Goal: Transaction & Acquisition: Purchase product/service

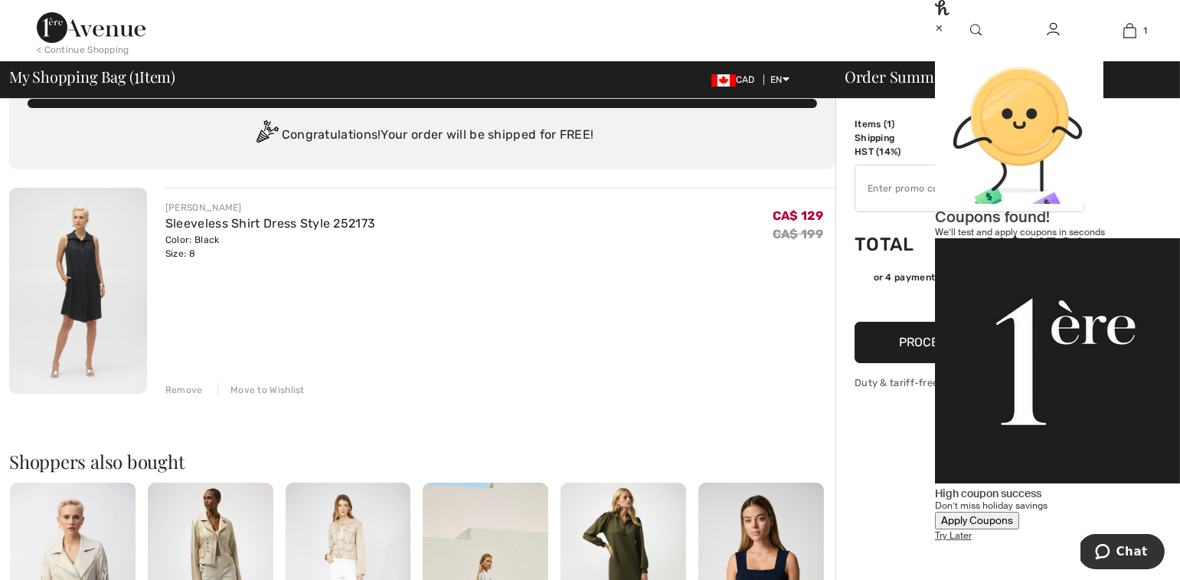
click at [1150, 35] on div "×" at bounding box center [1057, 27] width 245 height 16
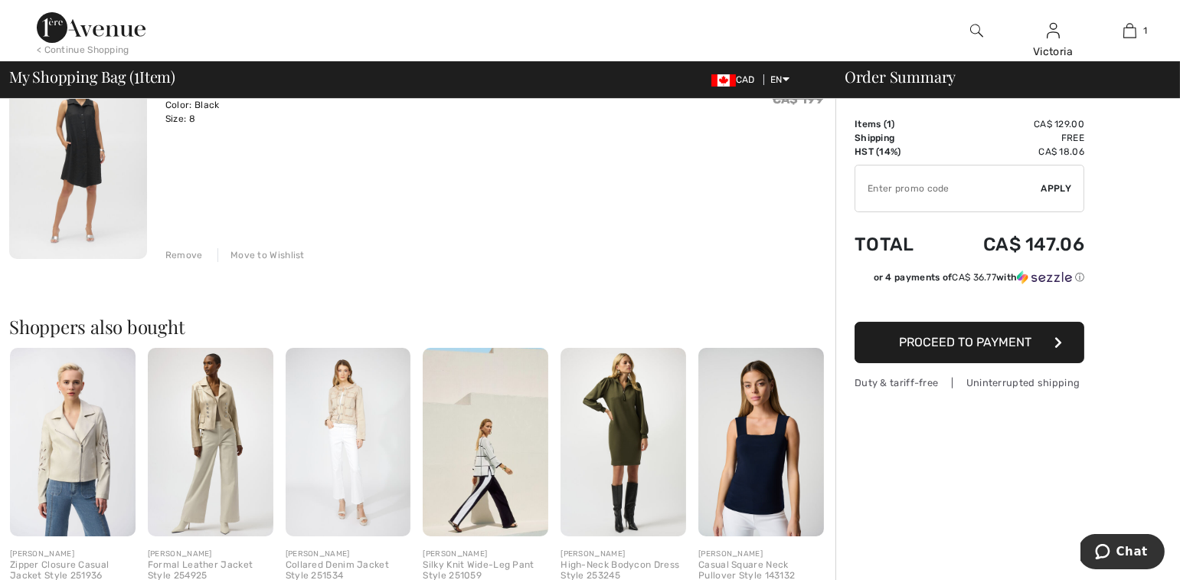
scroll to position [181, 0]
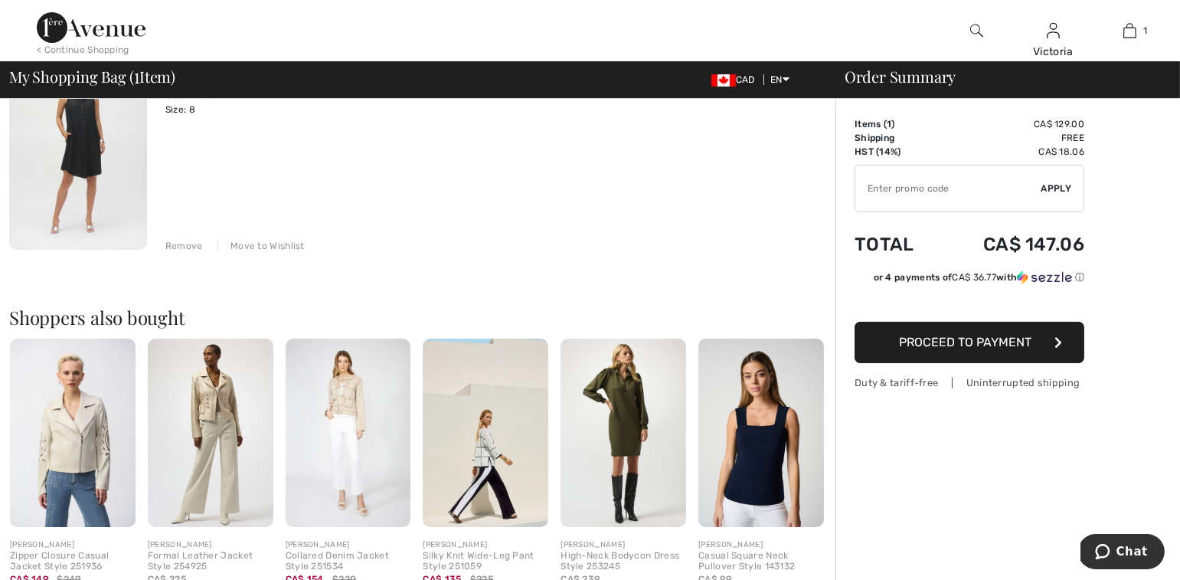
click at [944, 345] on span "Proceed to Payment" at bounding box center [966, 342] width 133 height 15
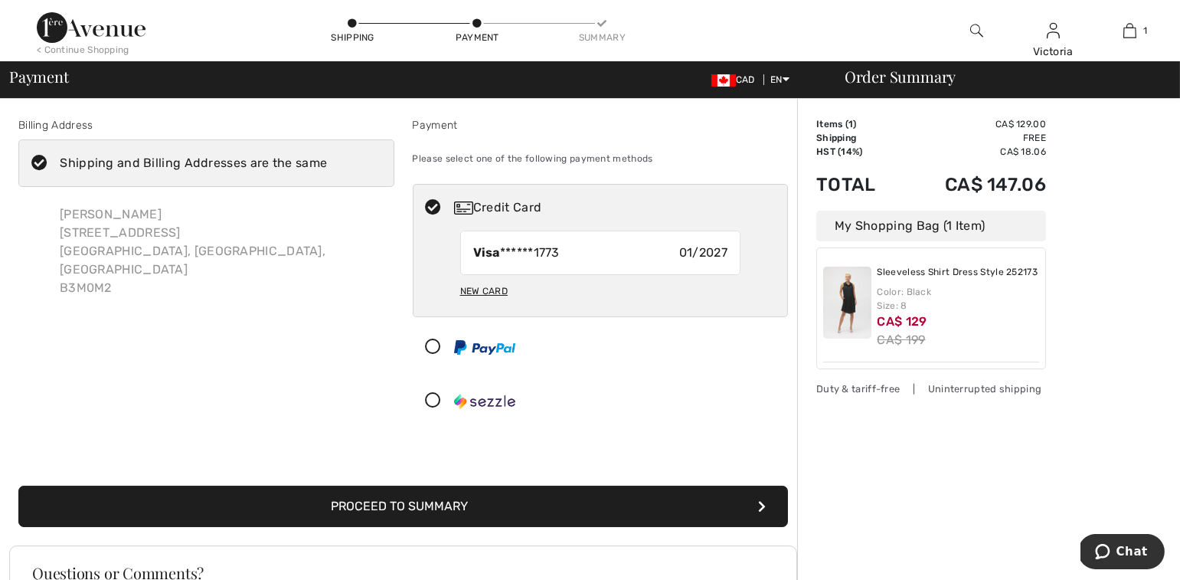
click at [672, 492] on button "Proceed to Summary" at bounding box center [403, 506] width 770 height 41
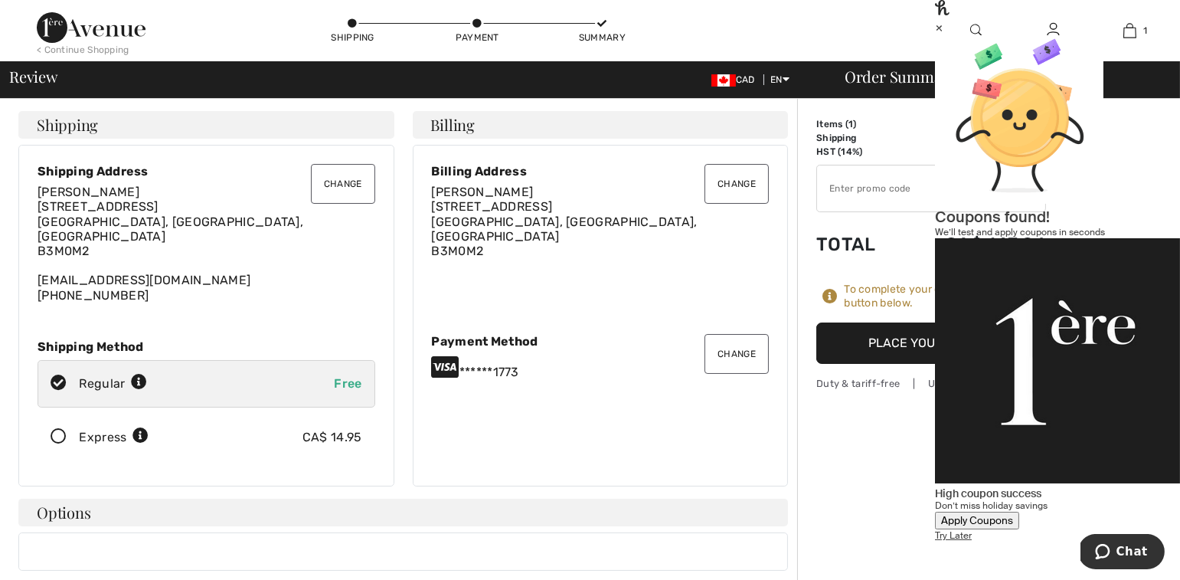
scroll to position [22, 0]
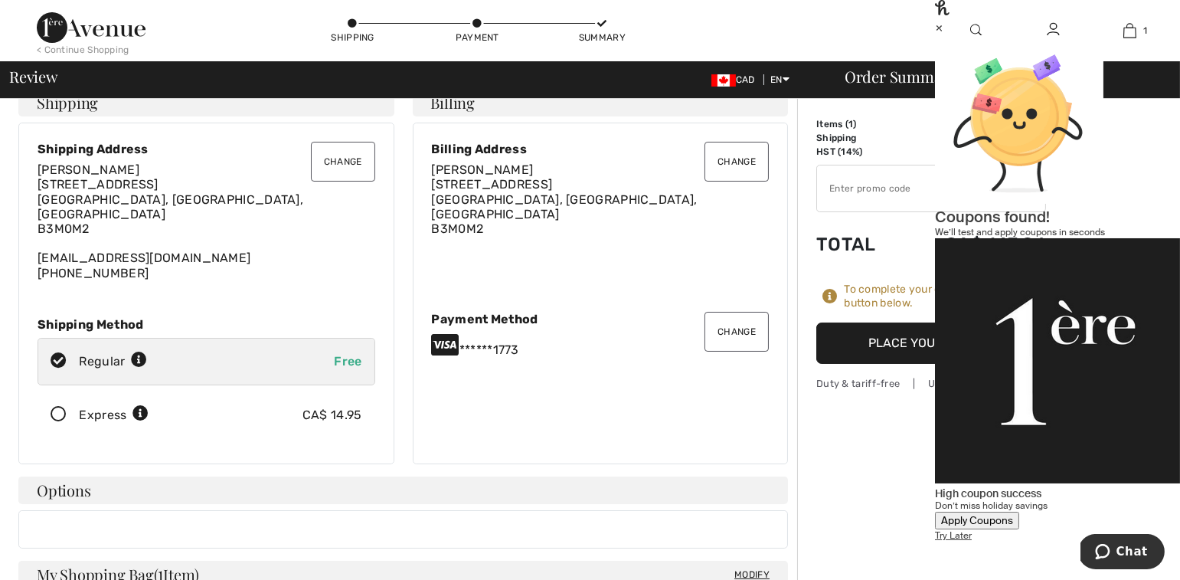
click at [1154, 35] on div "×" at bounding box center [1057, 27] width 245 height 16
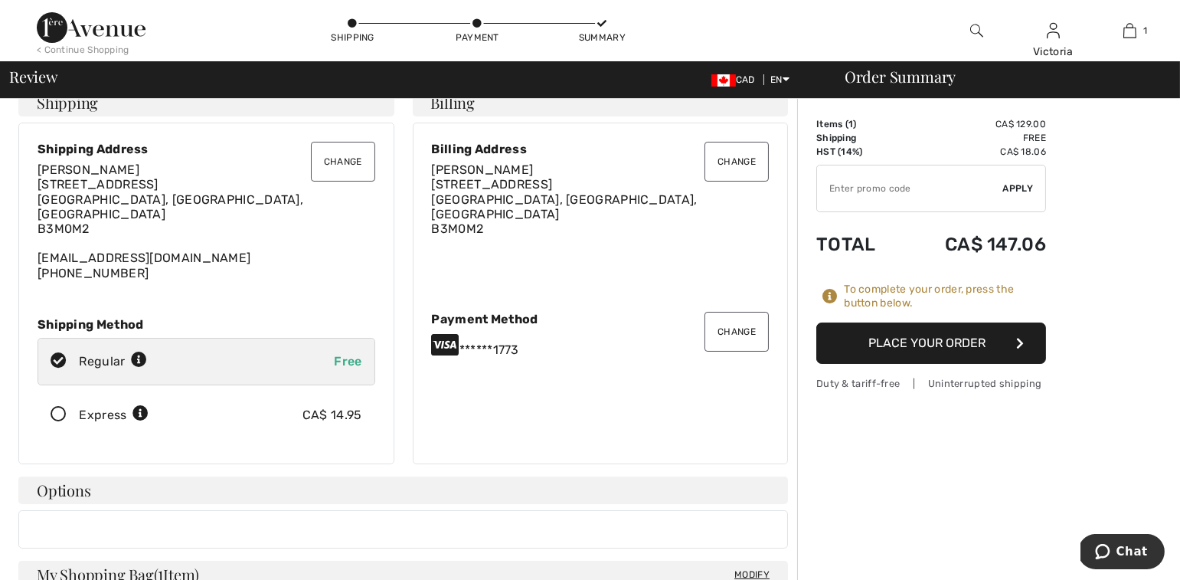
click at [931, 347] on button "Place Your Order" at bounding box center [931, 342] width 230 height 41
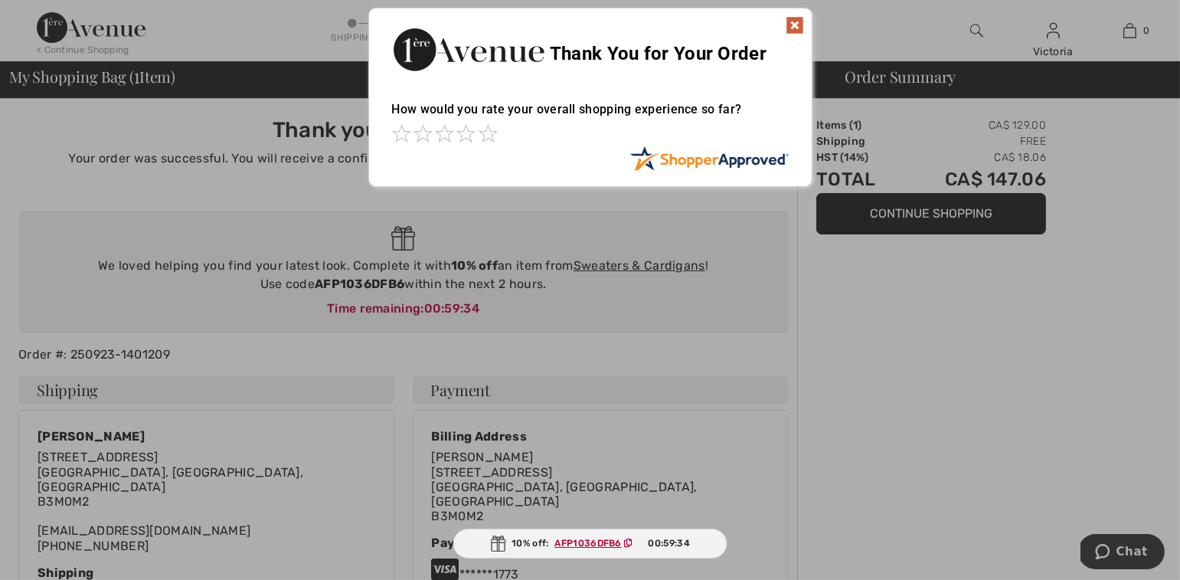
click at [791, 24] on img at bounding box center [795, 25] width 18 height 18
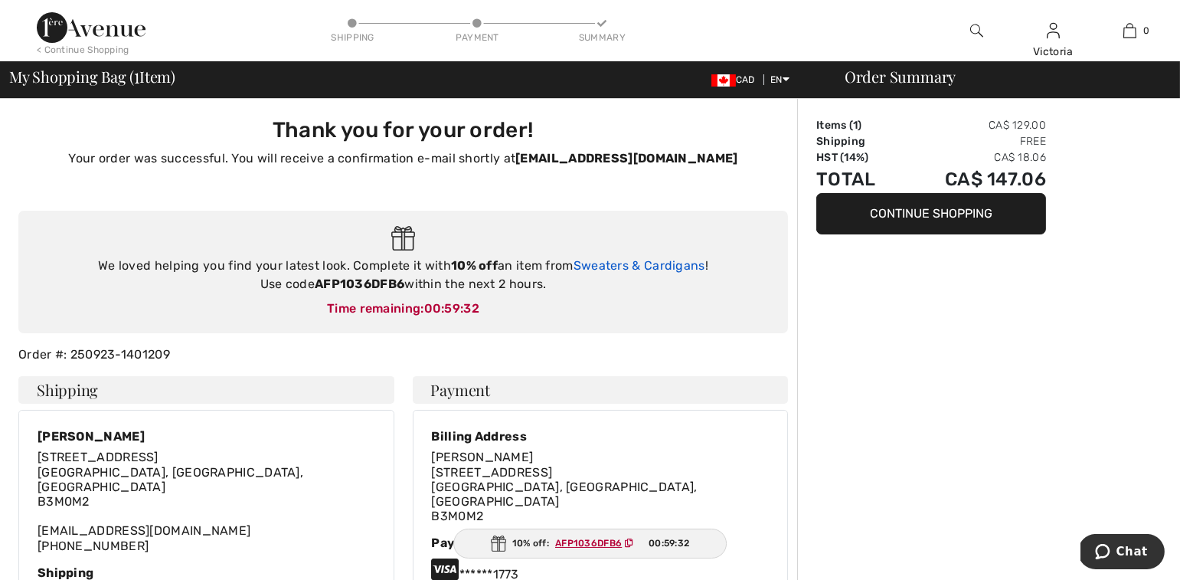
click at [683, 262] on link "Sweaters & Cardigans" at bounding box center [640, 265] width 132 height 15
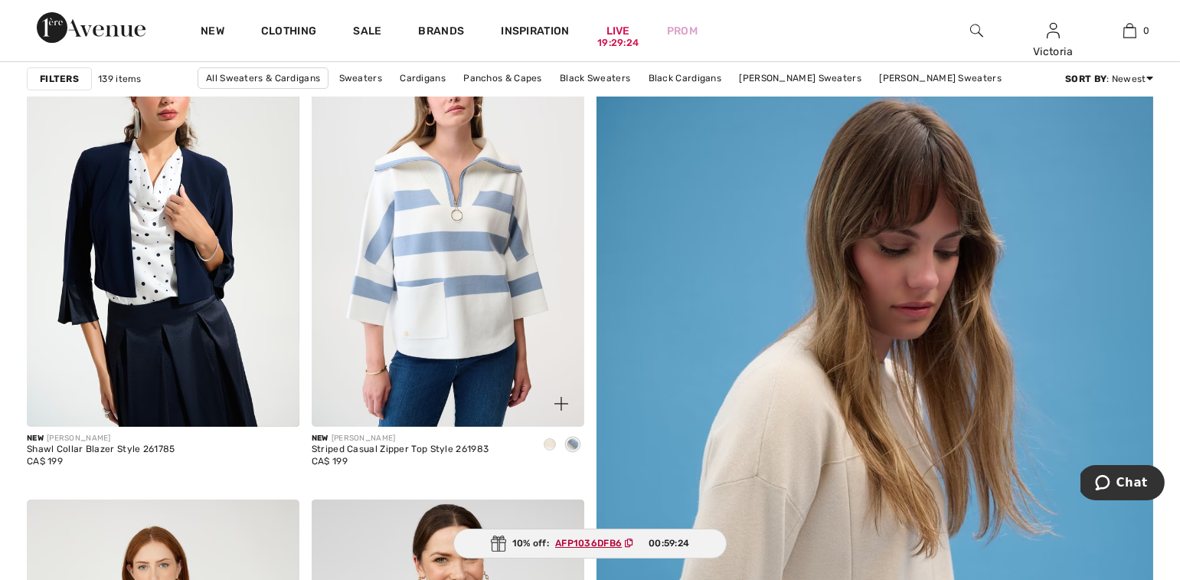
scroll to position [219, 0]
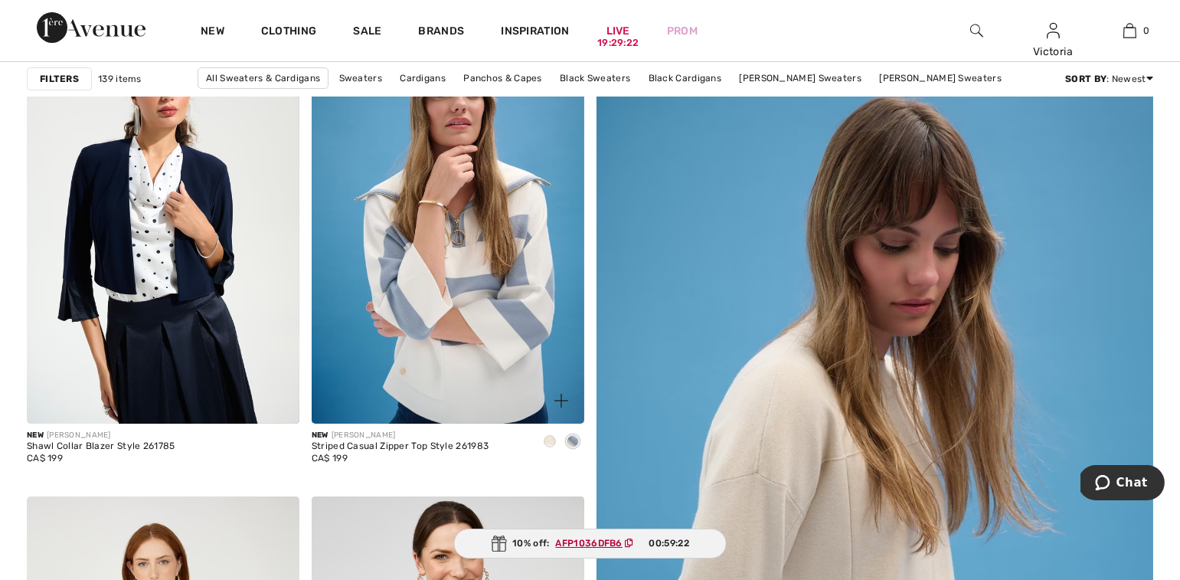
click at [546, 447] on div at bounding box center [549, 442] width 23 height 25
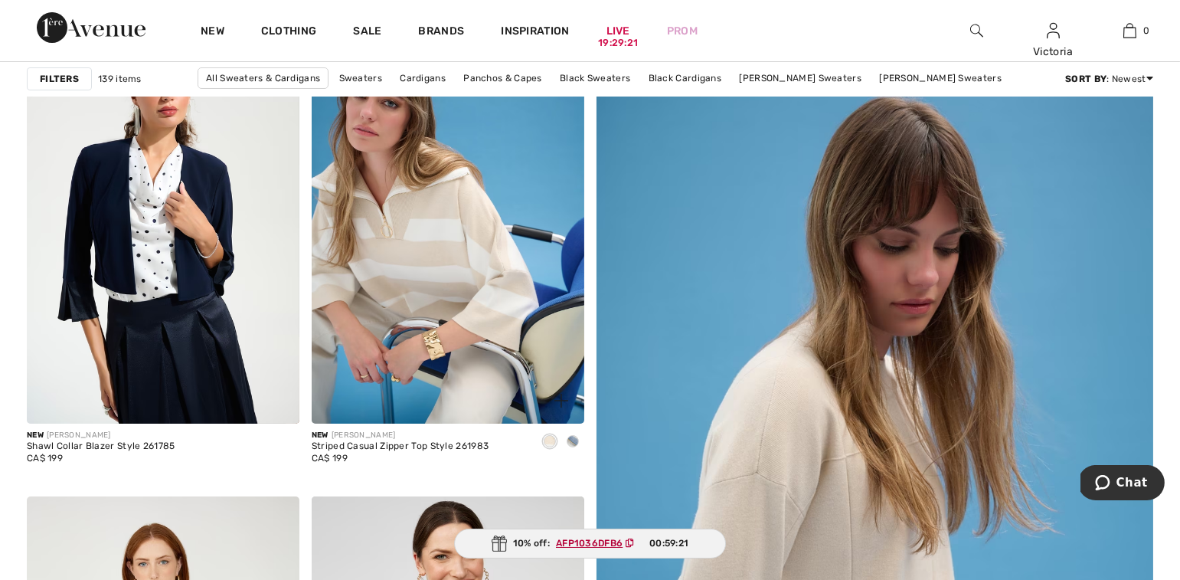
click at [571, 441] on span at bounding box center [573, 441] width 12 height 12
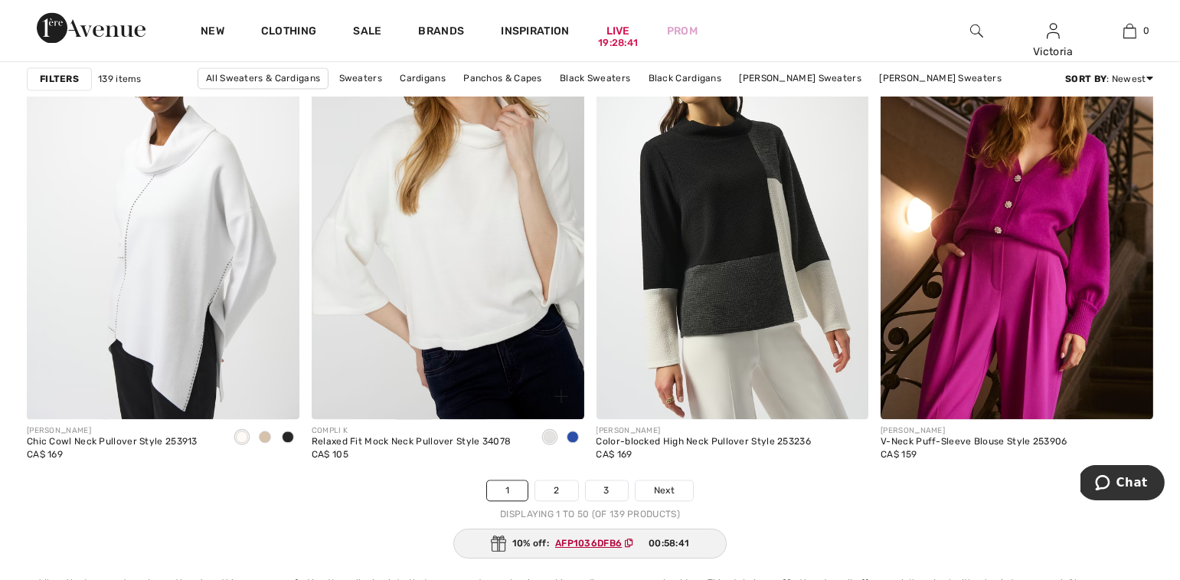
scroll to position [7122, 0]
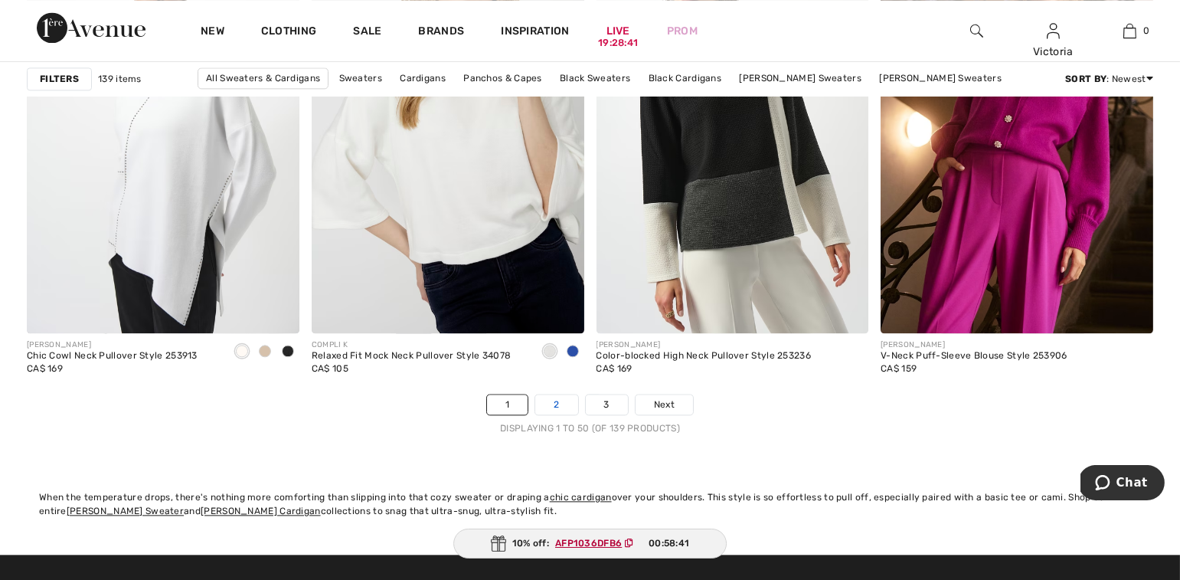
click at [561, 398] on link "2" at bounding box center [556, 404] width 42 height 20
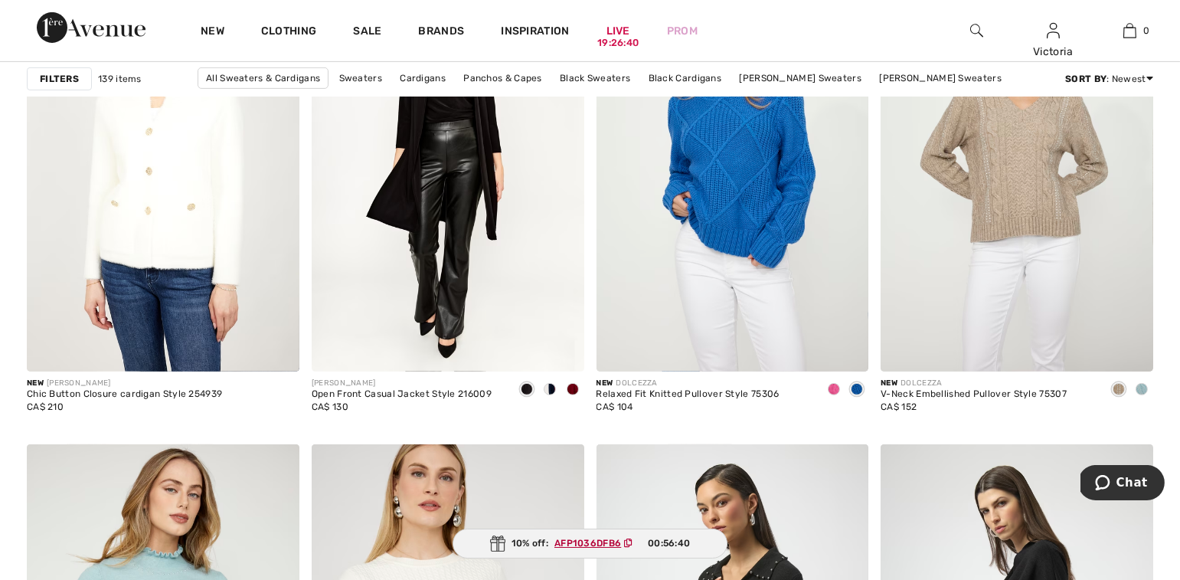
scroll to position [0, 0]
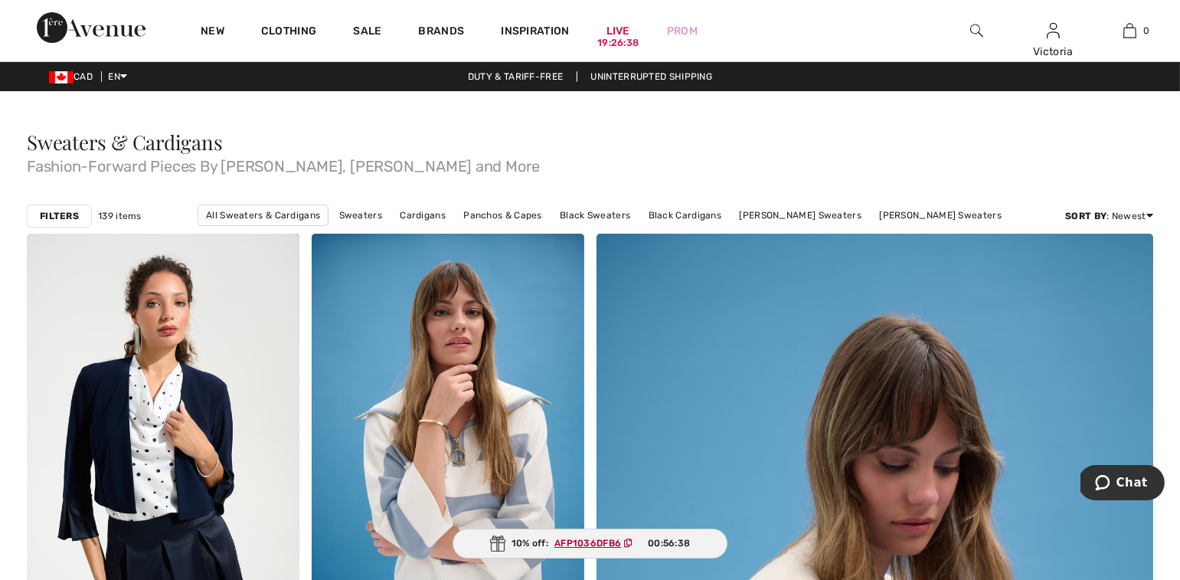
click at [983, 31] on div at bounding box center [976, 30] width 77 height 61
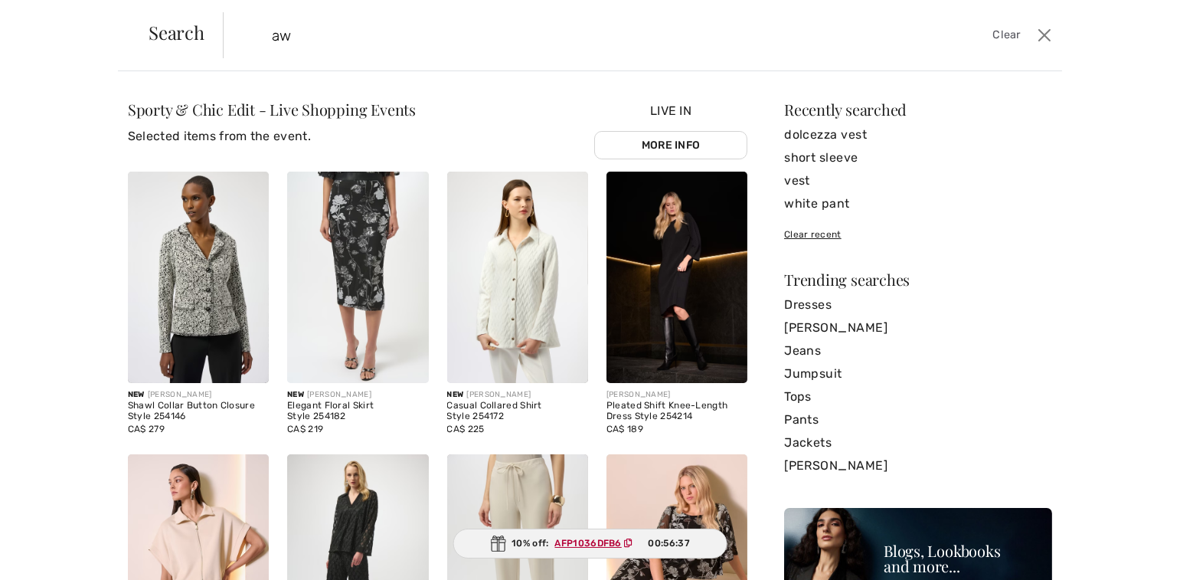
type input "a"
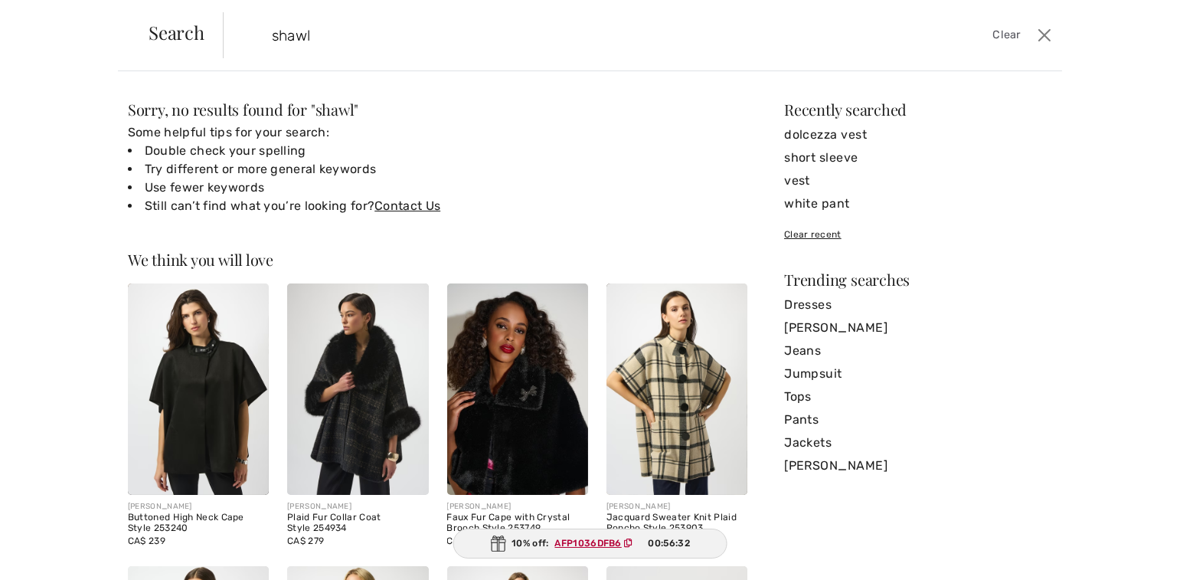
type input "shawl"
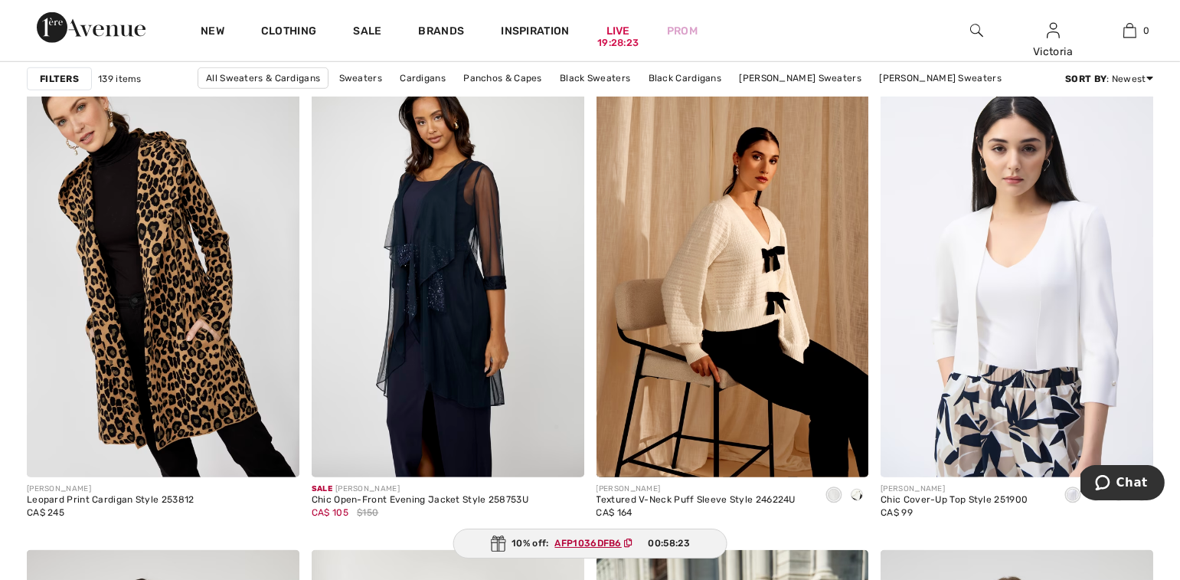
scroll to position [2760, 0]
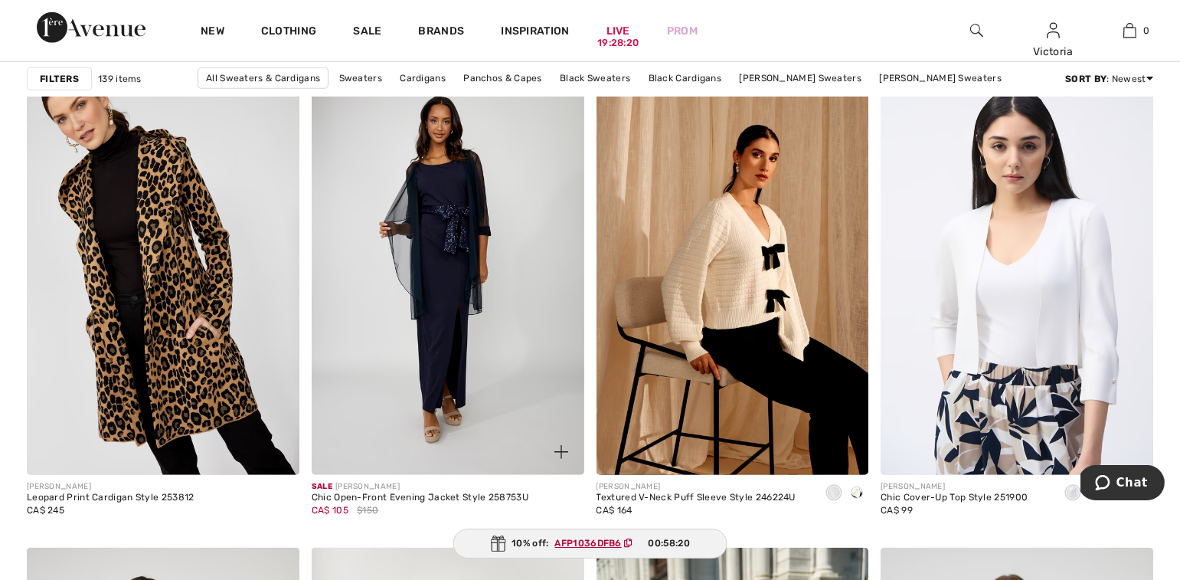
click at [457, 290] on img at bounding box center [448, 270] width 273 height 409
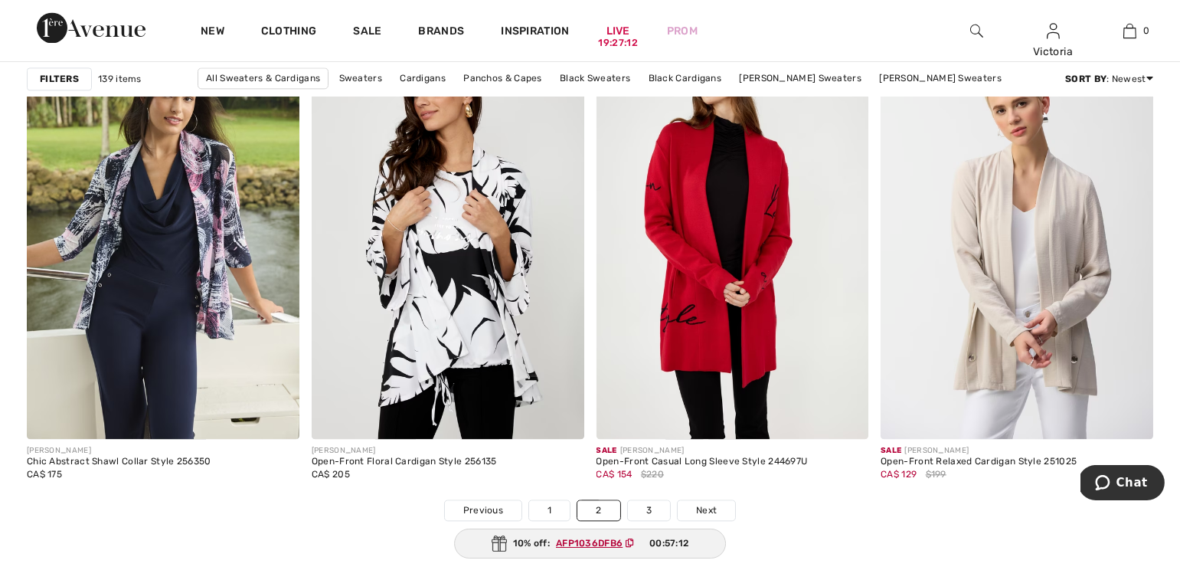
scroll to position [7021, 0]
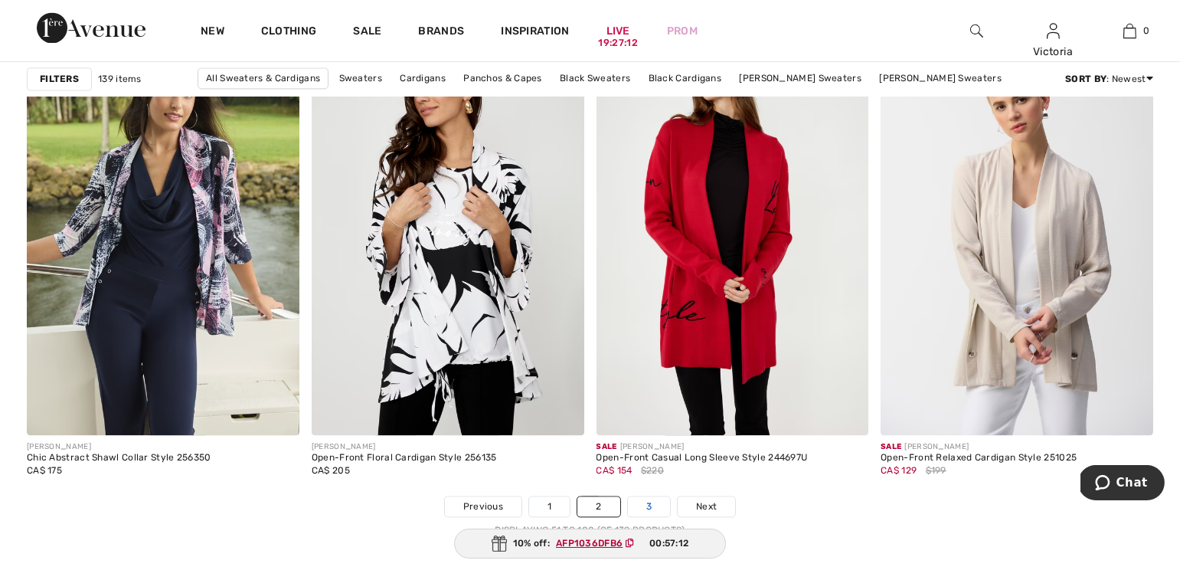
click at [638, 500] on link "3" at bounding box center [649, 506] width 42 height 20
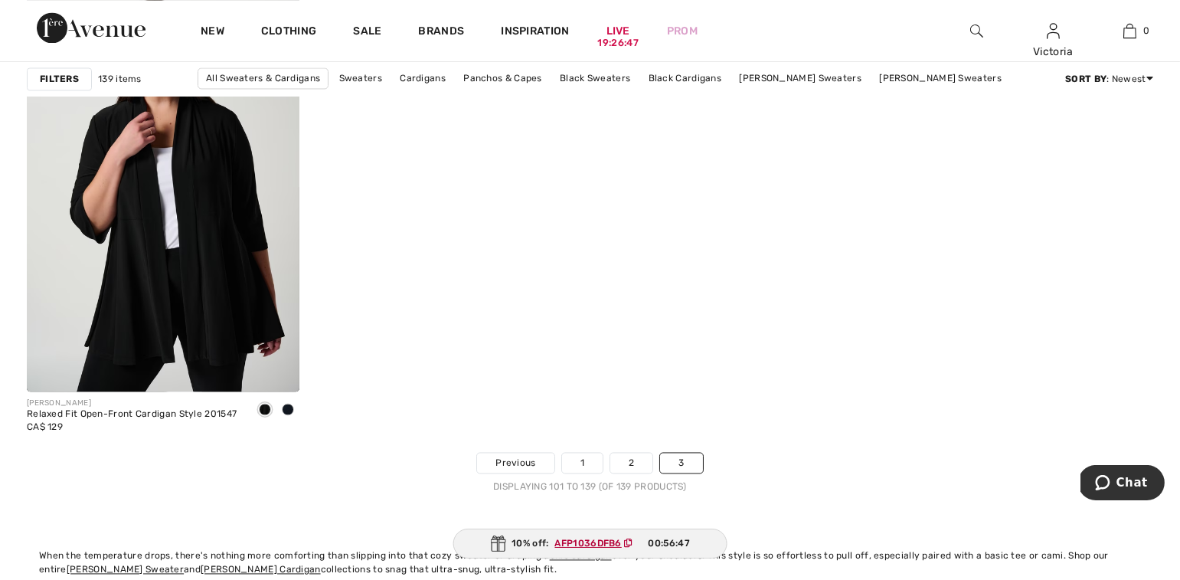
scroll to position [6131, 0]
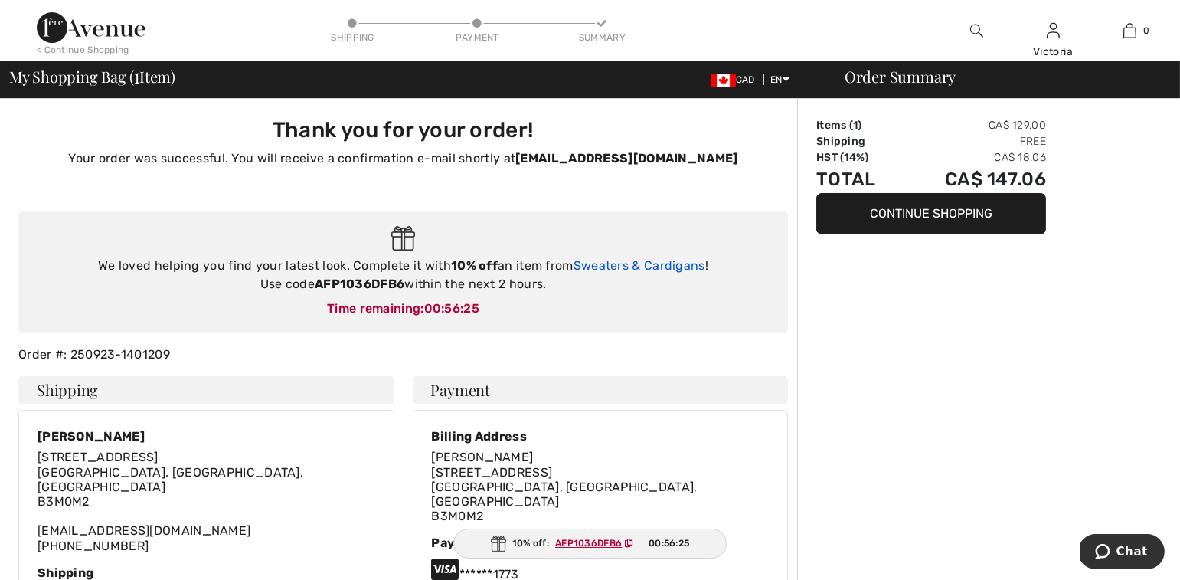
click at [610, 269] on link "Sweaters & Cardigans" at bounding box center [640, 265] width 132 height 15
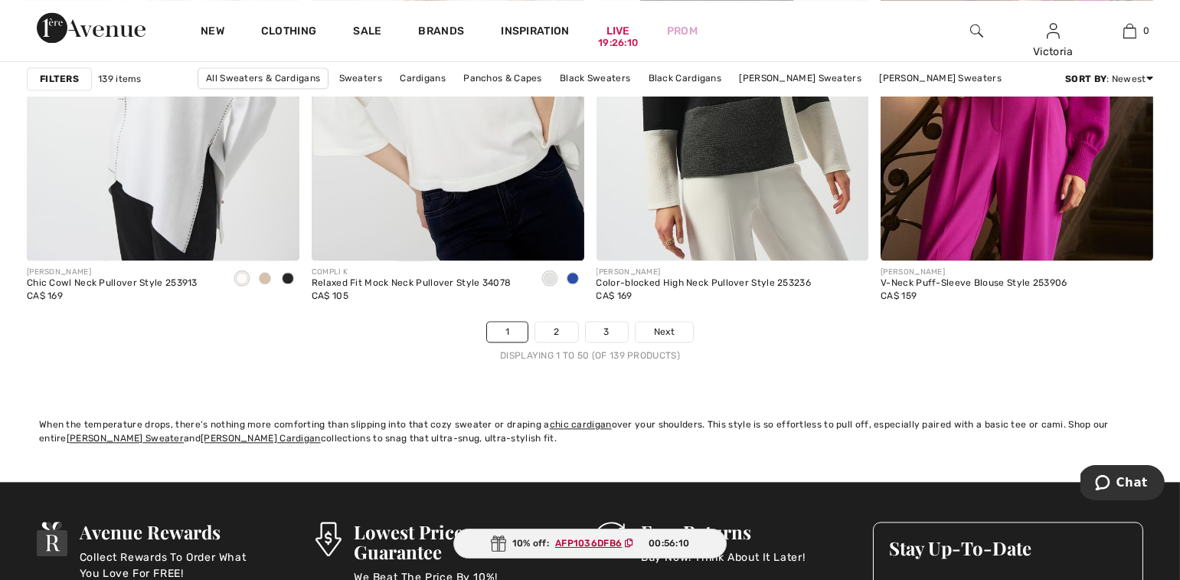
scroll to position [7197, 0]
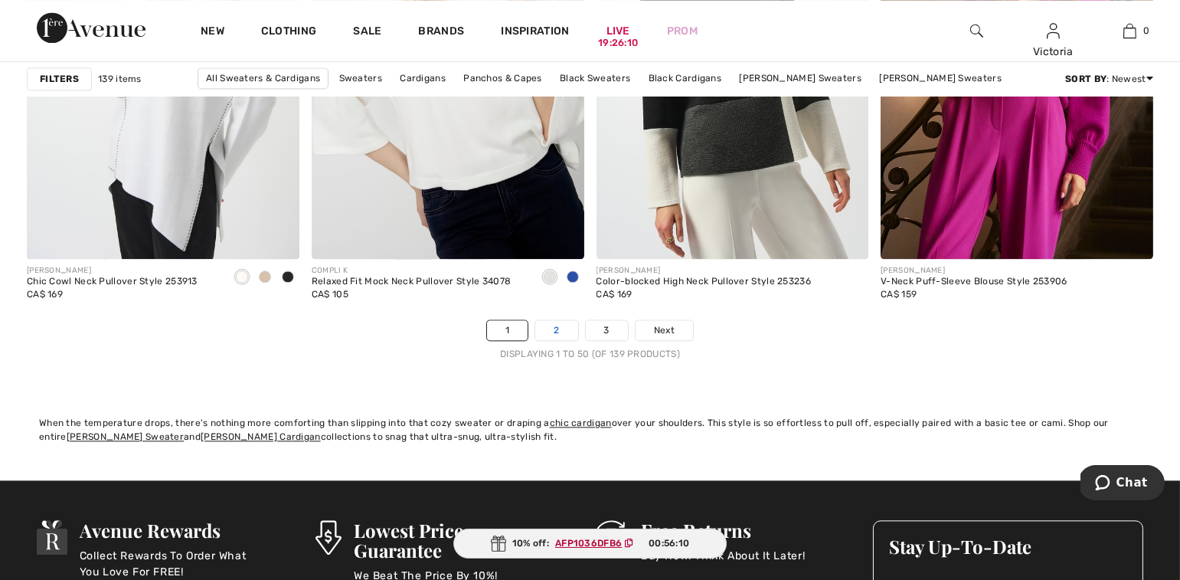
click at [556, 333] on link "2" at bounding box center [556, 330] width 42 height 20
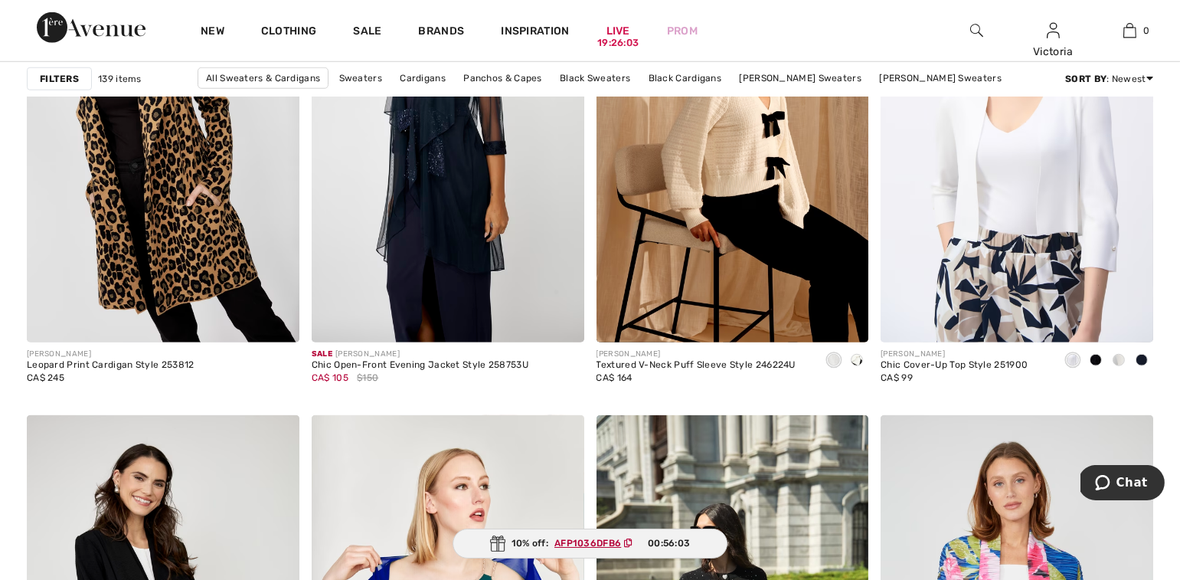
scroll to position [2837, 0]
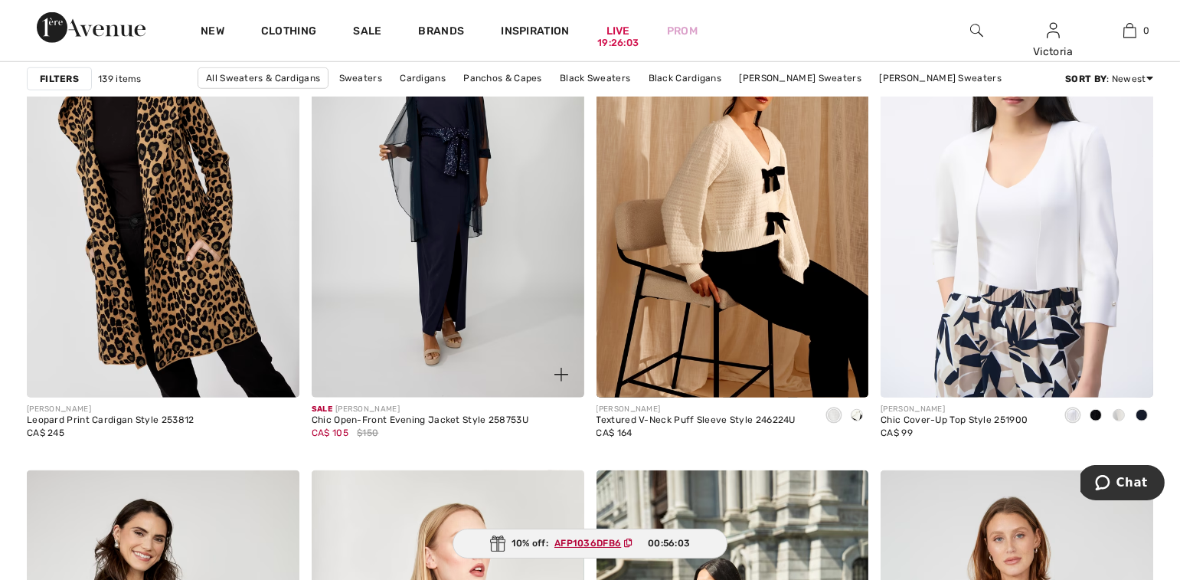
click at [490, 240] on img at bounding box center [448, 193] width 273 height 409
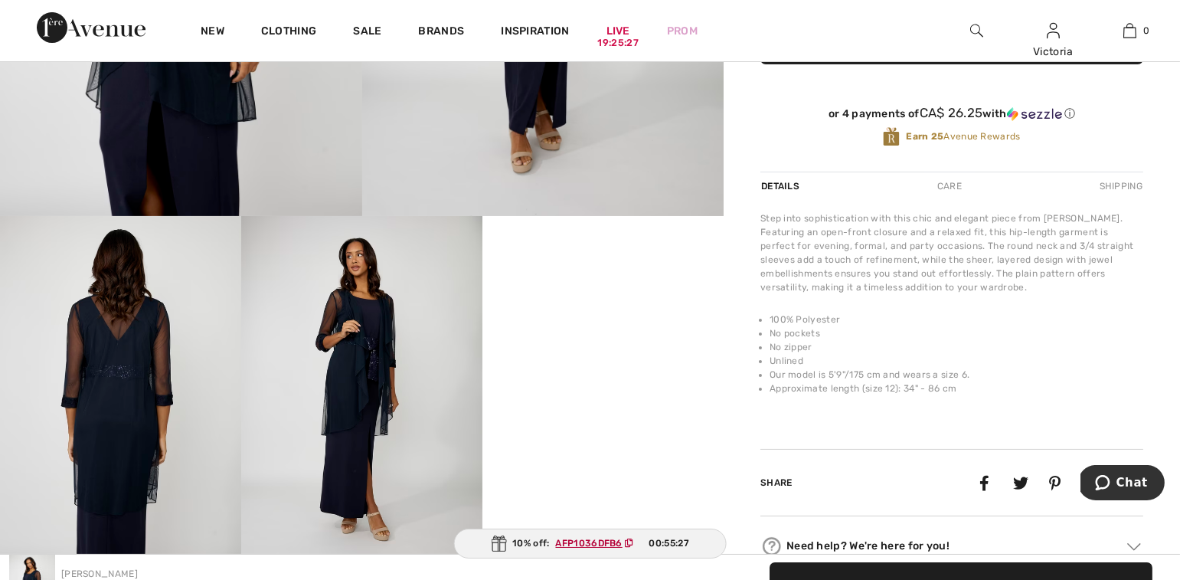
scroll to position [416, 0]
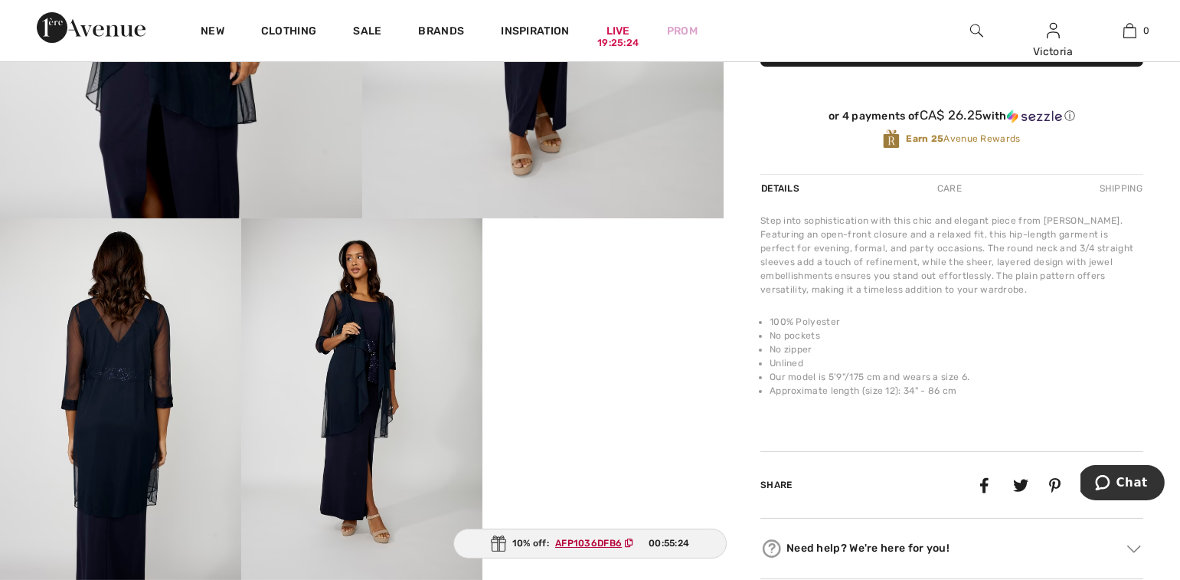
click at [120, 365] on img at bounding box center [120, 399] width 241 height 362
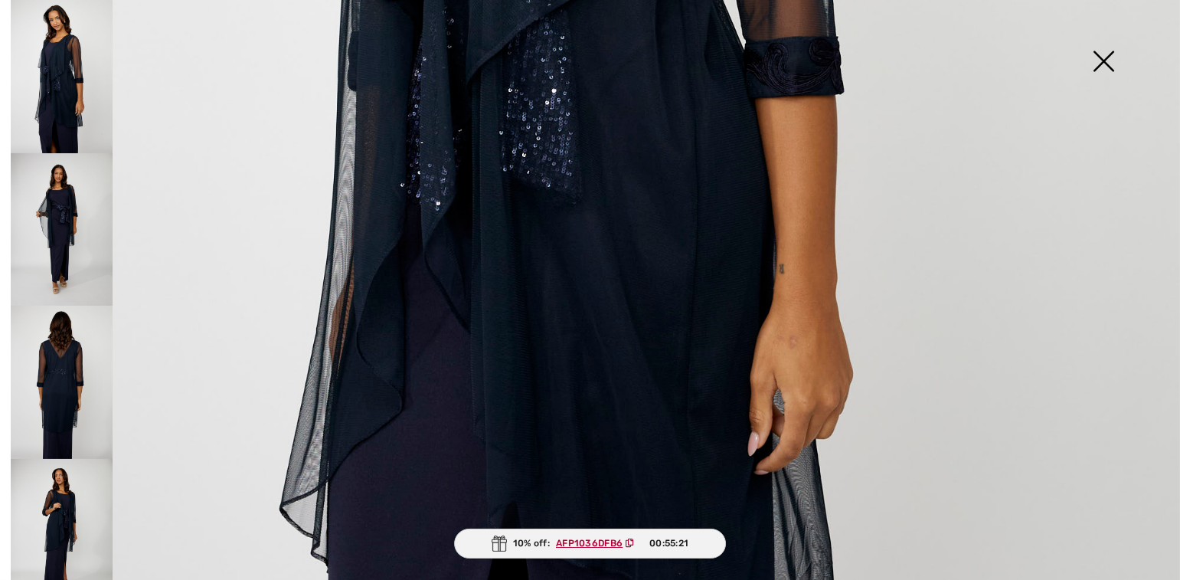
scroll to position [867, 0]
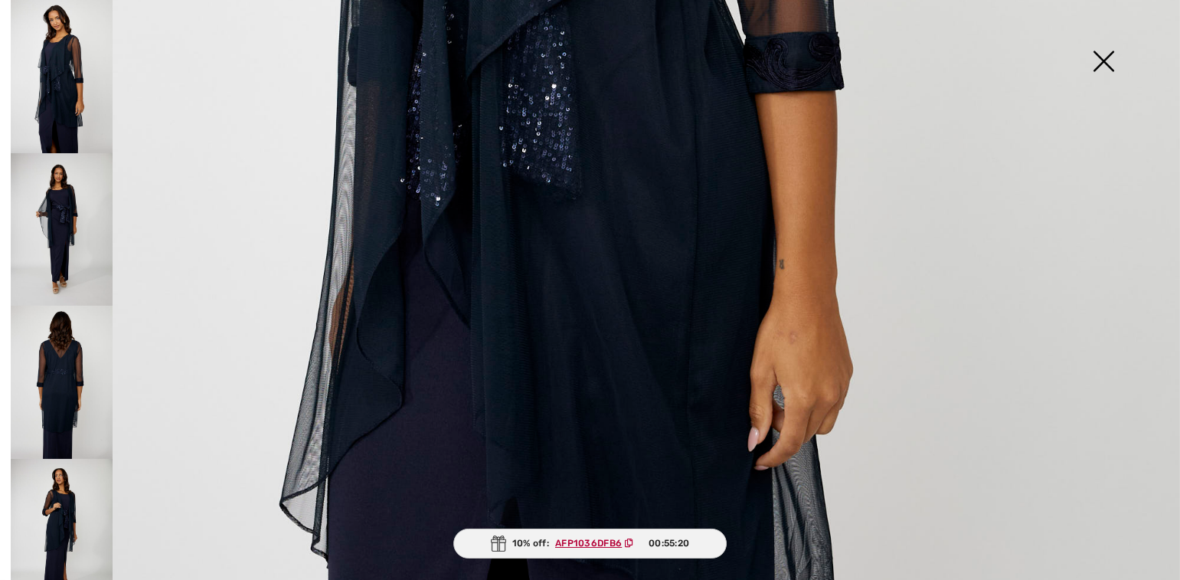
click at [73, 208] on img at bounding box center [62, 229] width 102 height 153
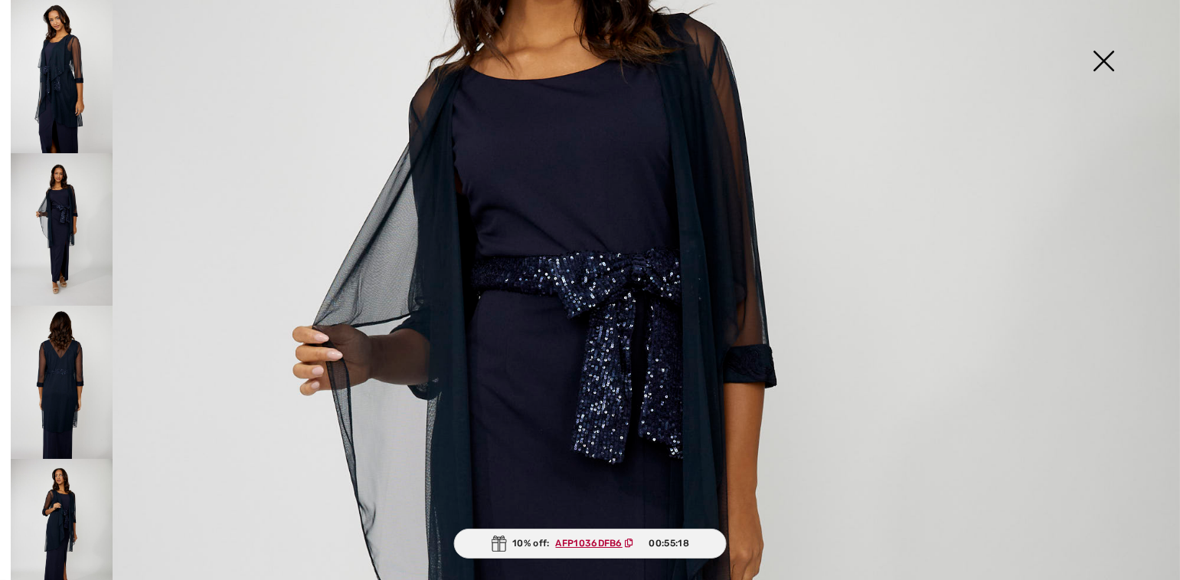
scroll to position [342, 0]
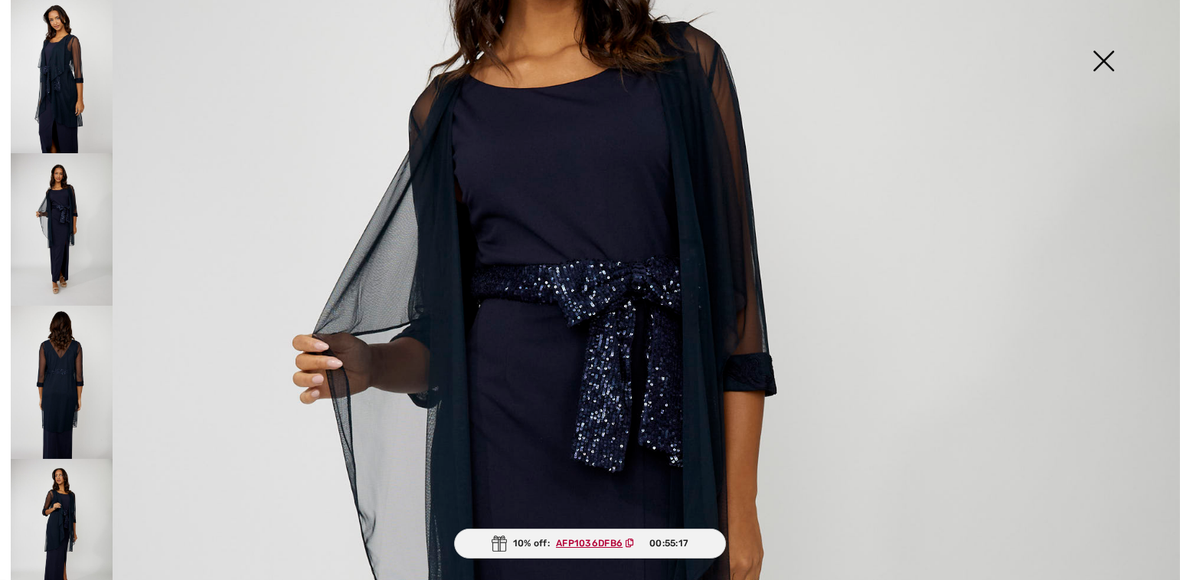
click at [57, 372] on img at bounding box center [62, 382] width 102 height 153
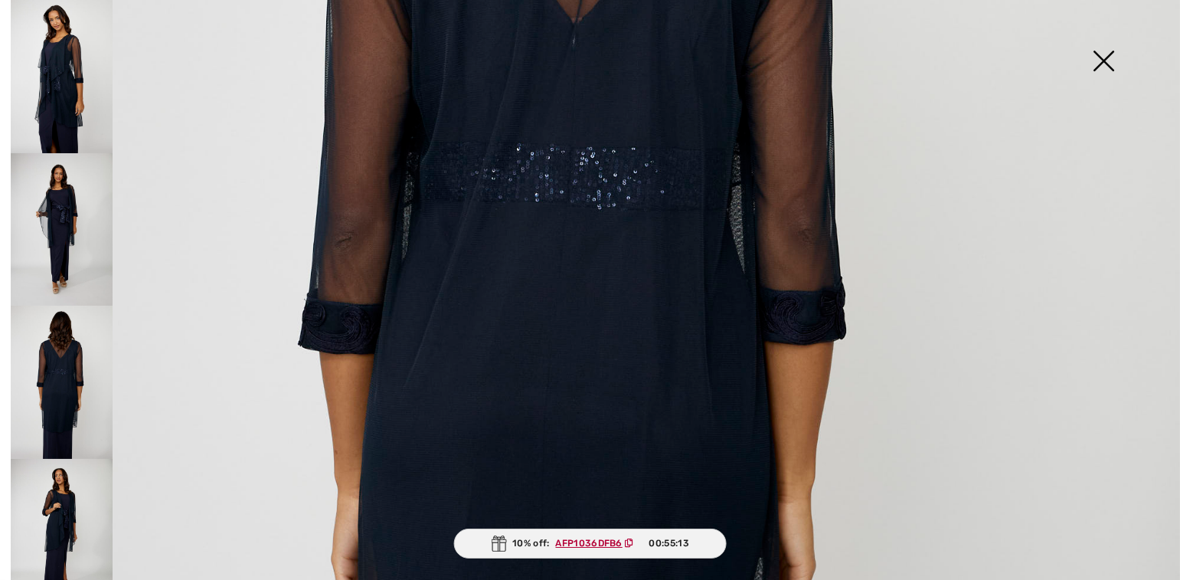
scroll to position [31, 0]
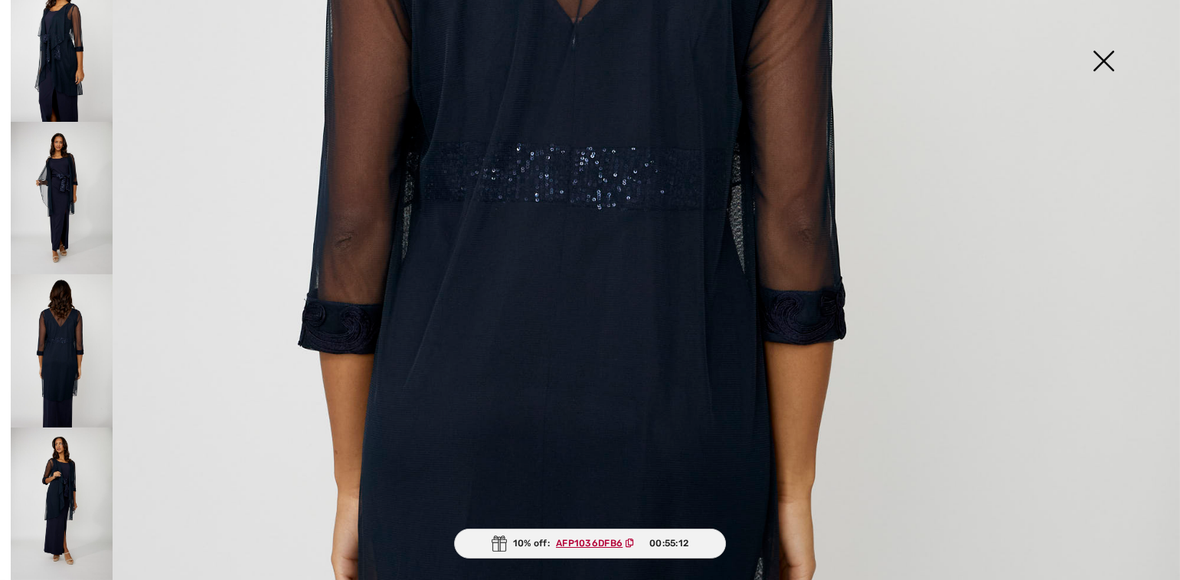
click at [44, 495] on img at bounding box center [62, 503] width 102 height 153
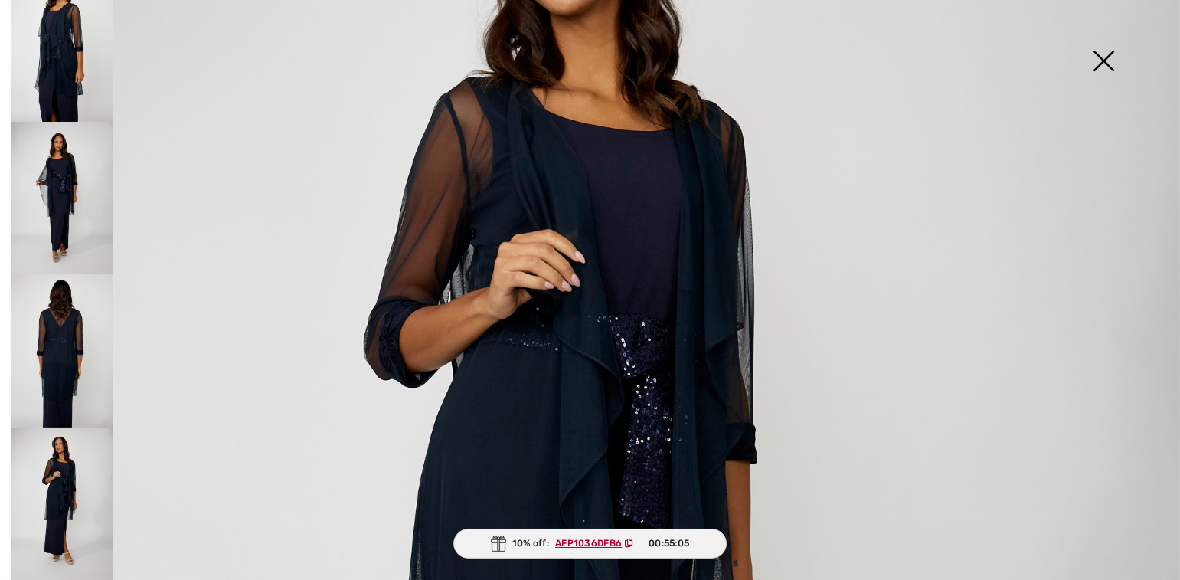
scroll to position [0, 0]
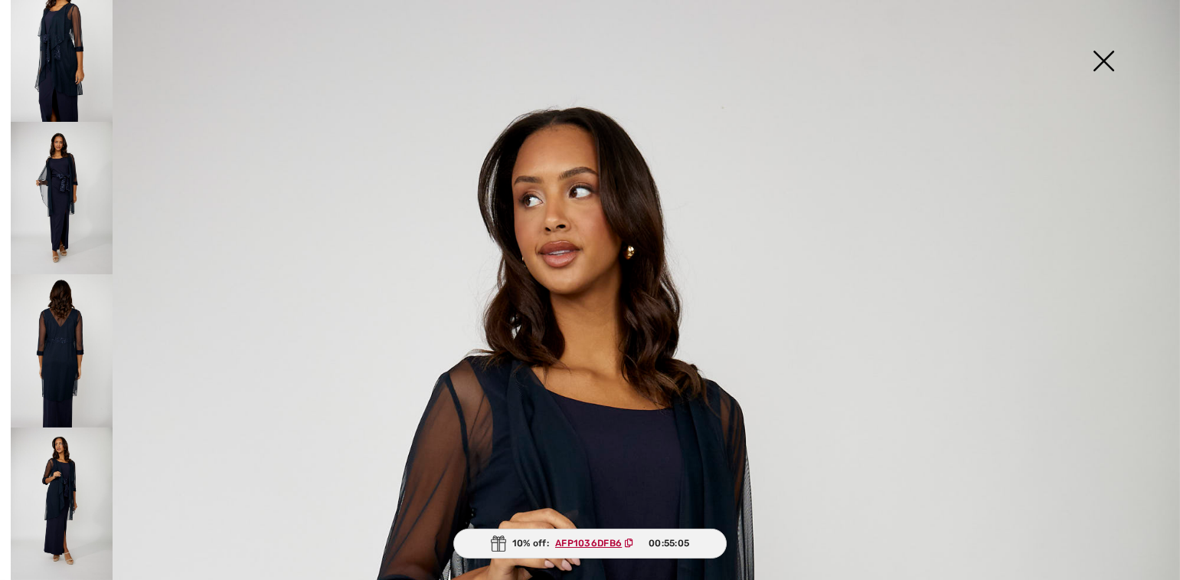
click at [1105, 62] on img at bounding box center [1103, 62] width 77 height 79
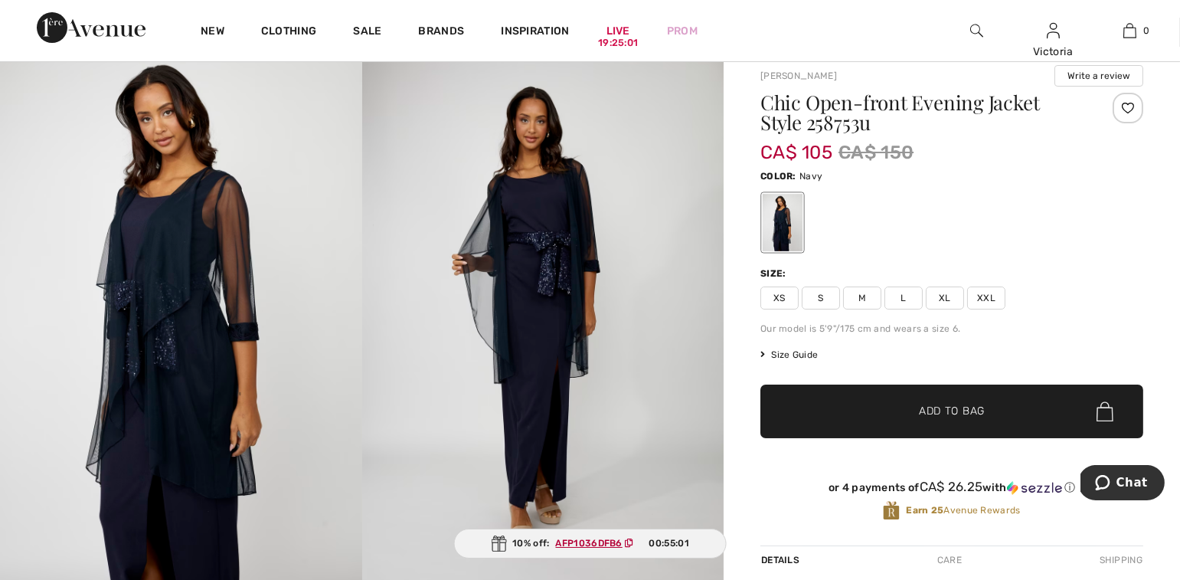
scroll to position [46, 0]
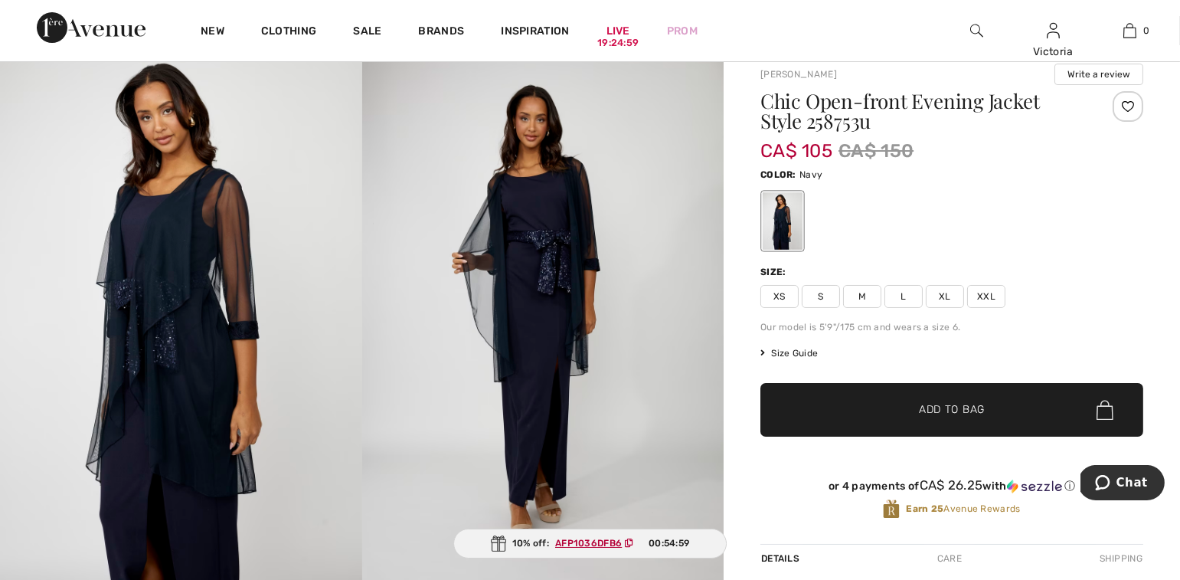
click at [869, 299] on span "M" at bounding box center [862, 296] width 38 height 23
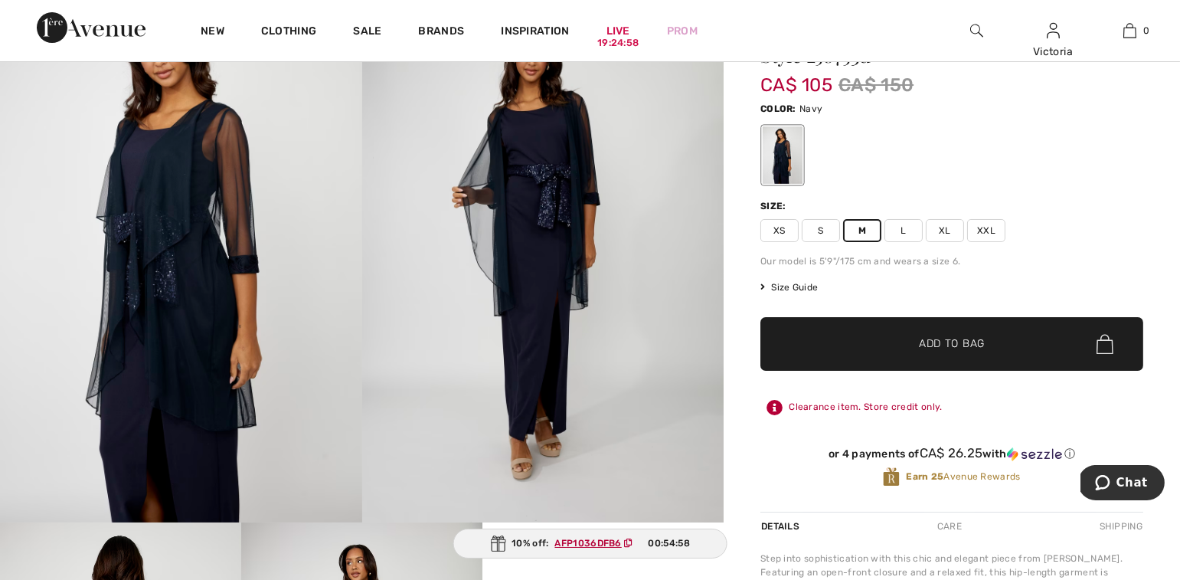
scroll to position [115, 0]
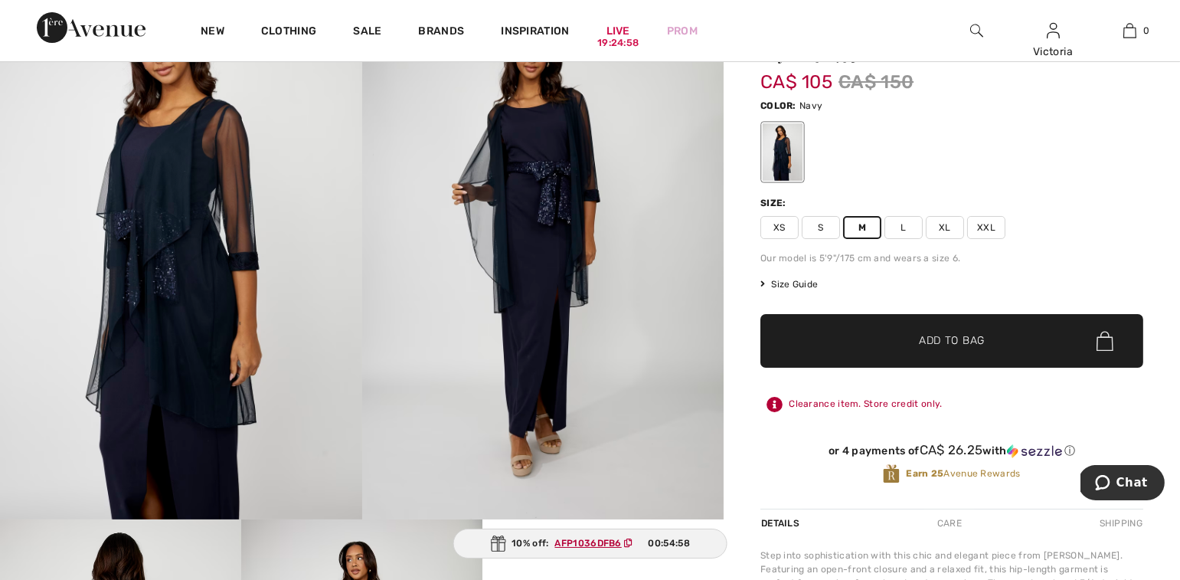
click at [989, 326] on span "✔ Added to Bag Add to Bag" at bounding box center [952, 341] width 383 height 54
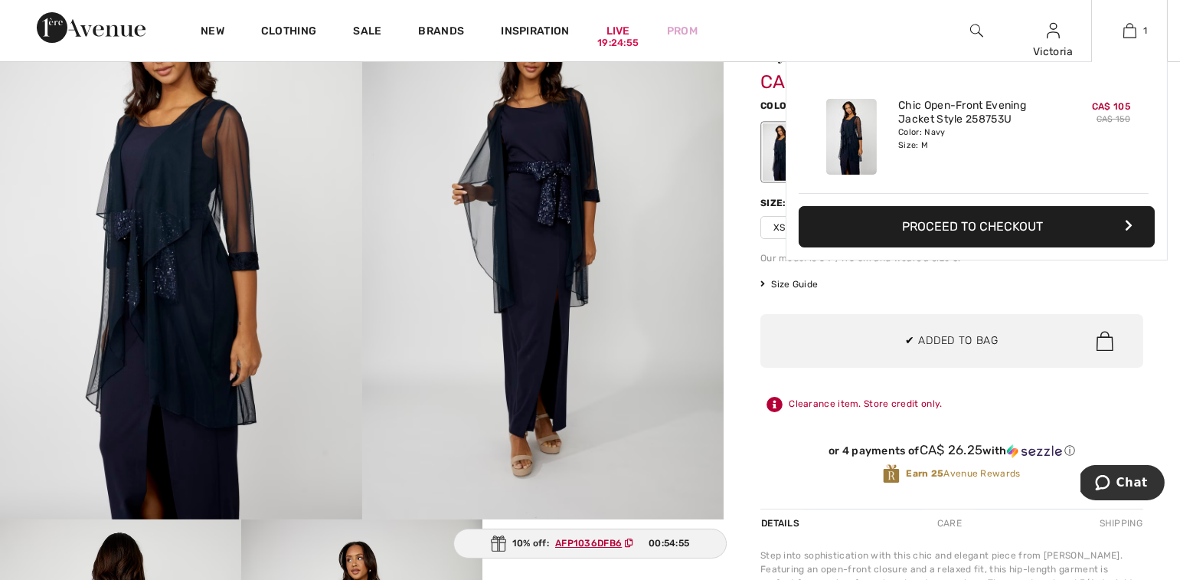
click at [1000, 224] on button "Proceed to Checkout" at bounding box center [977, 226] width 356 height 41
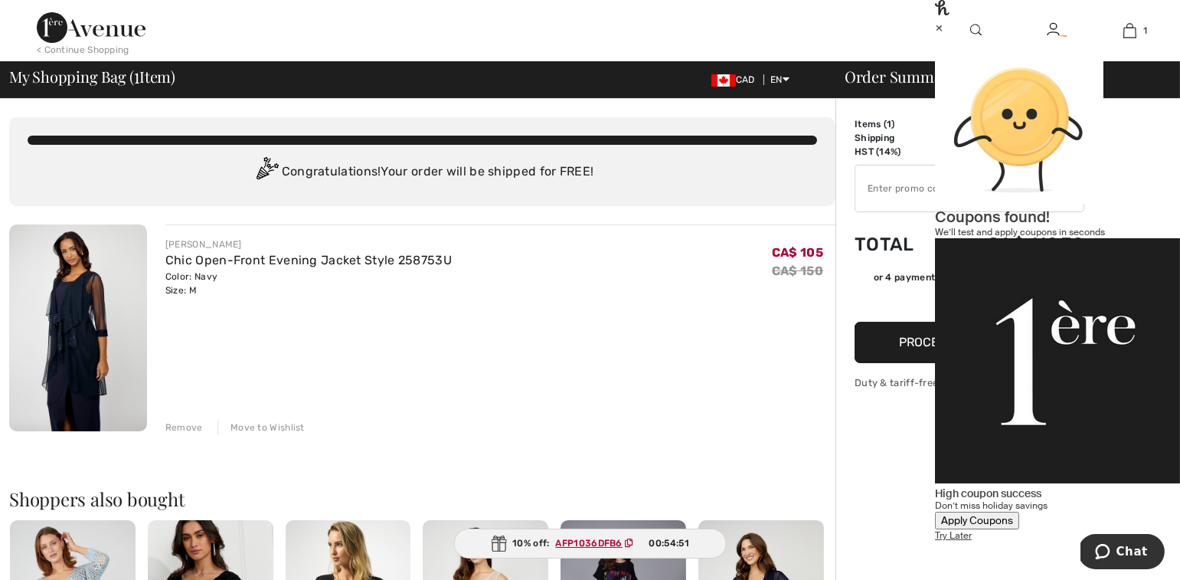
click at [594, 543] on ins "AFP1036DFB6" at bounding box center [589, 543] width 67 height 11
click at [1146, 35] on div "×" at bounding box center [1057, 27] width 245 height 16
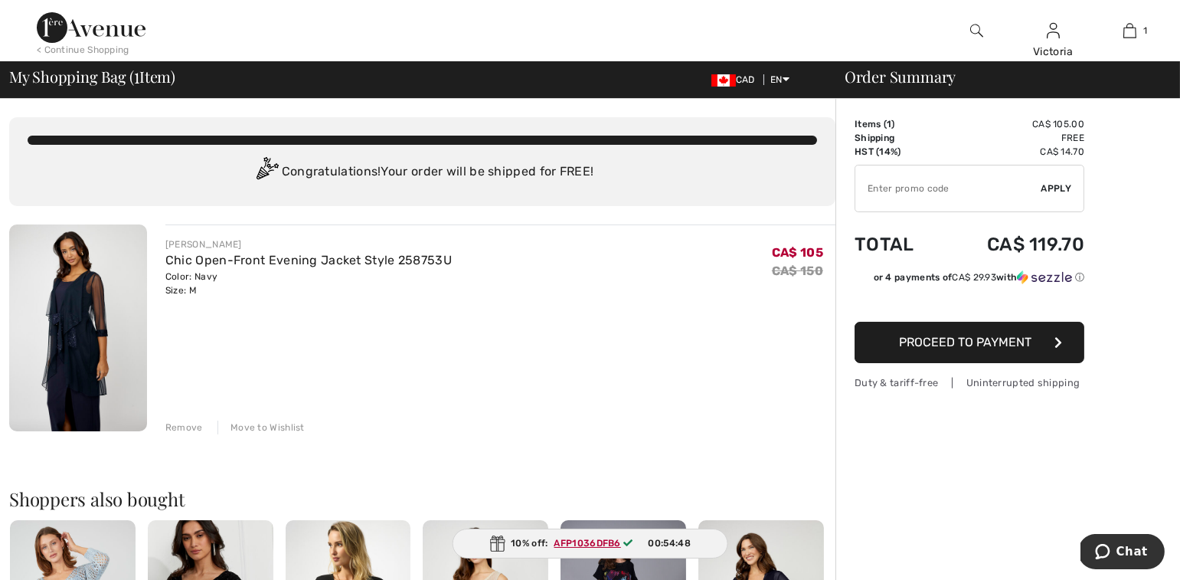
click at [931, 188] on input "TEXT" at bounding box center [949, 188] width 186 height 46
paste input "AFP1036DFB6"
type input "AFP1036DFB6"
click at [1059, 188] on span "Apply" at bounding box center [1057, 189] width 31 height 14
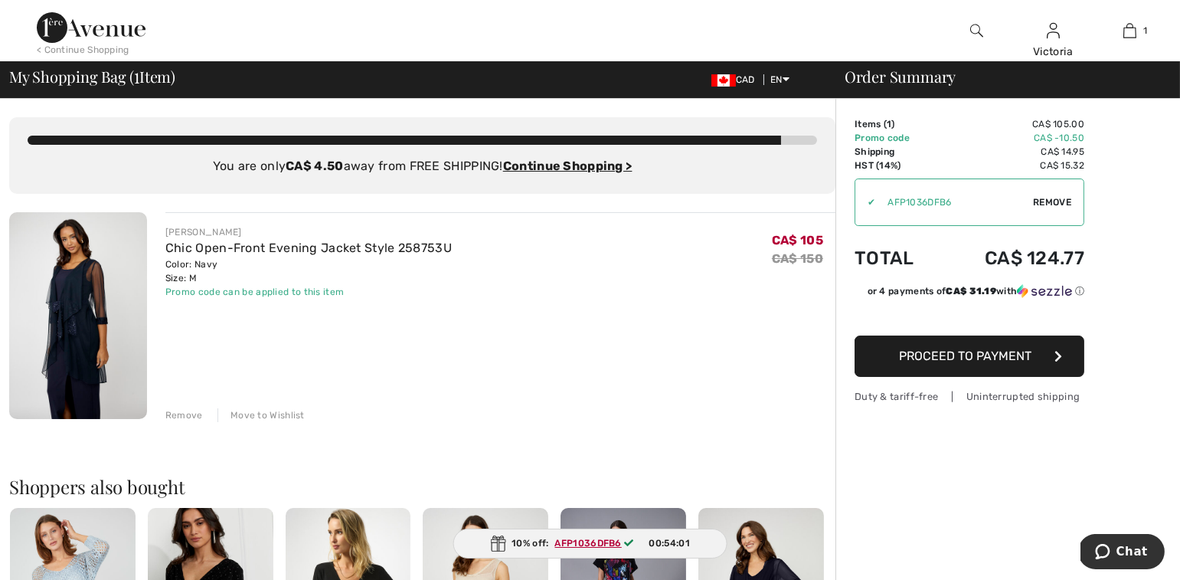
click at [1052, 203] on span "Remove" at bounding box center [1052, 202] width 38 height 14
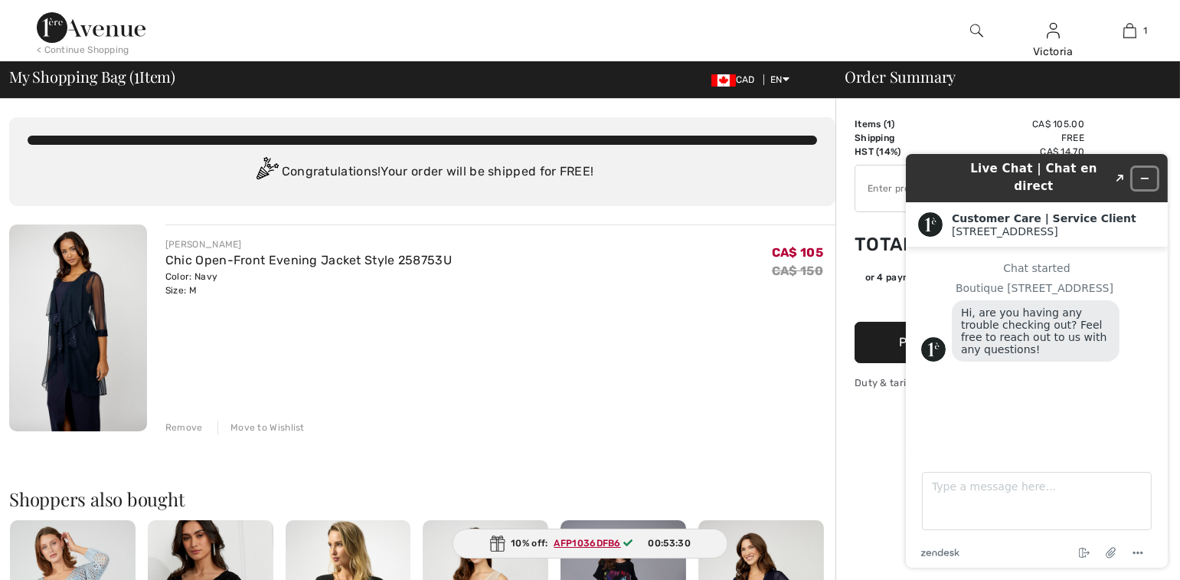
click at [1147, 174] on icon "Minimize widget" at bounding box center [1144, 177] width 11 height 11
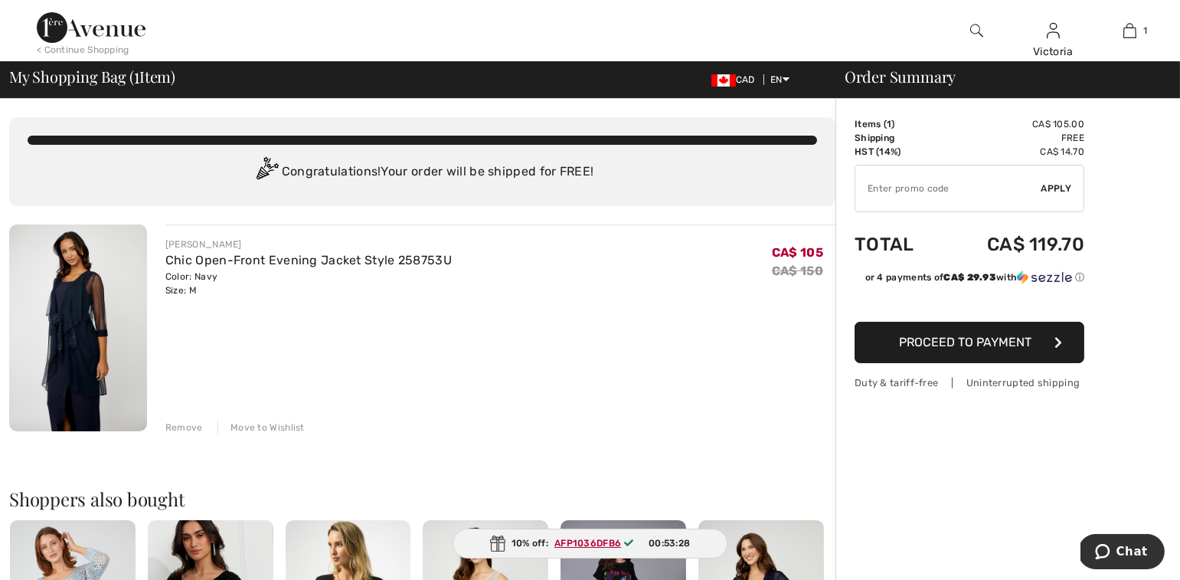
click at [183, 426] on div "Remove" at bounding box center [184, 427] width 38 height 14
